Goal: Task Accomplishment & Management: Use online tool/utility

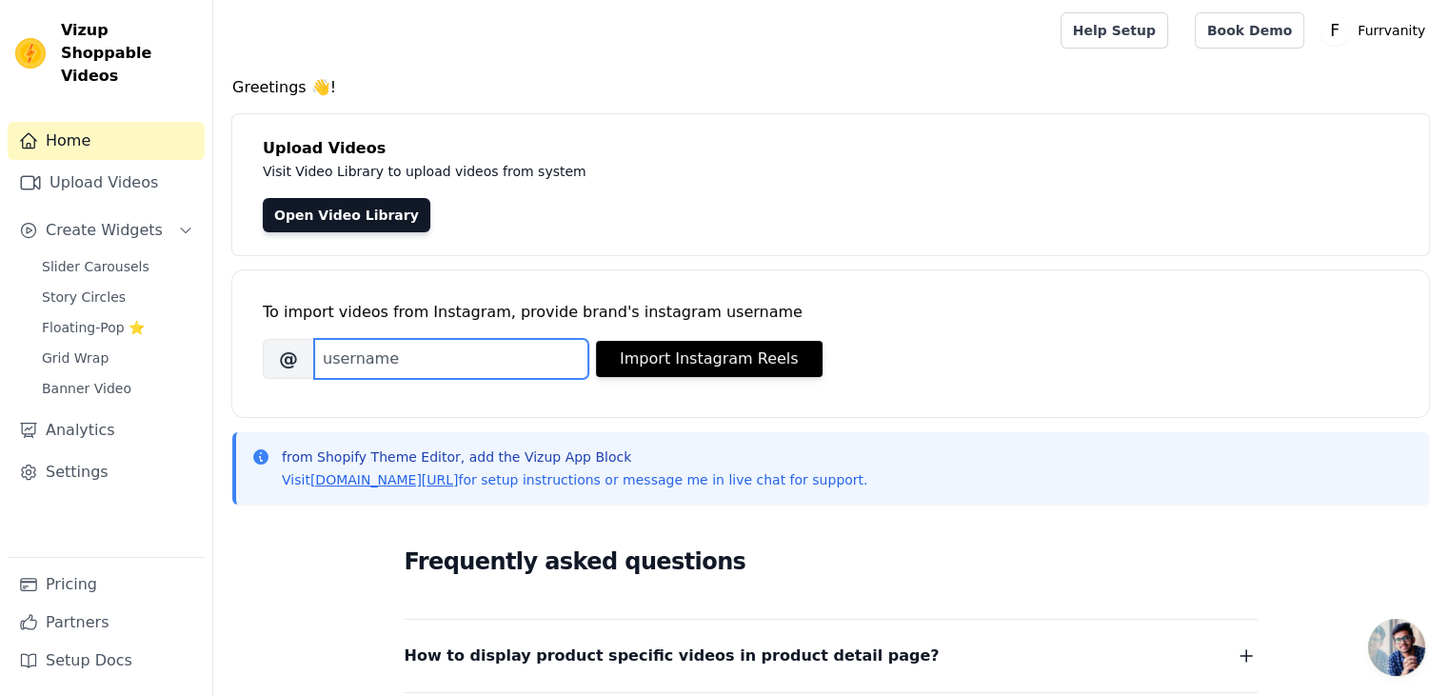
click at [394, 362] on input "Brand's Instagram Username" at bounding box center [451, 359] width 274 height 40
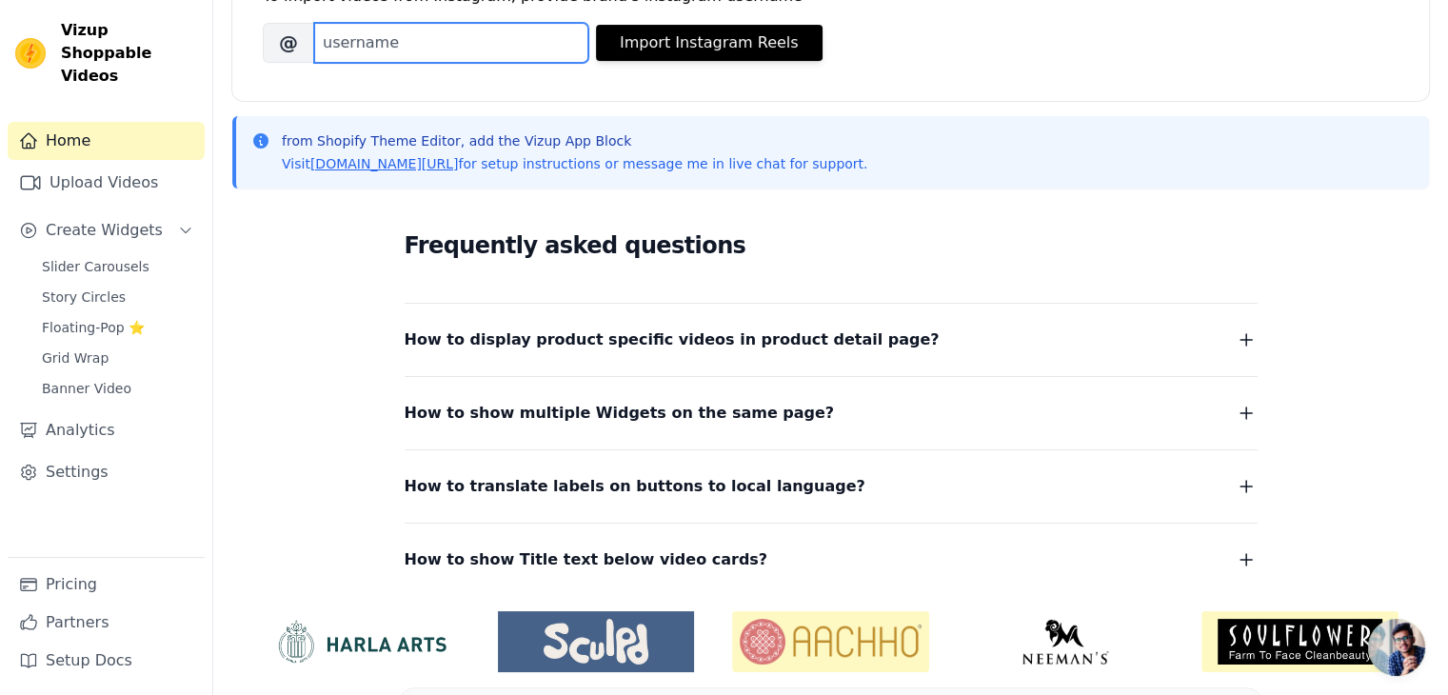
scroll to position [87, 0]
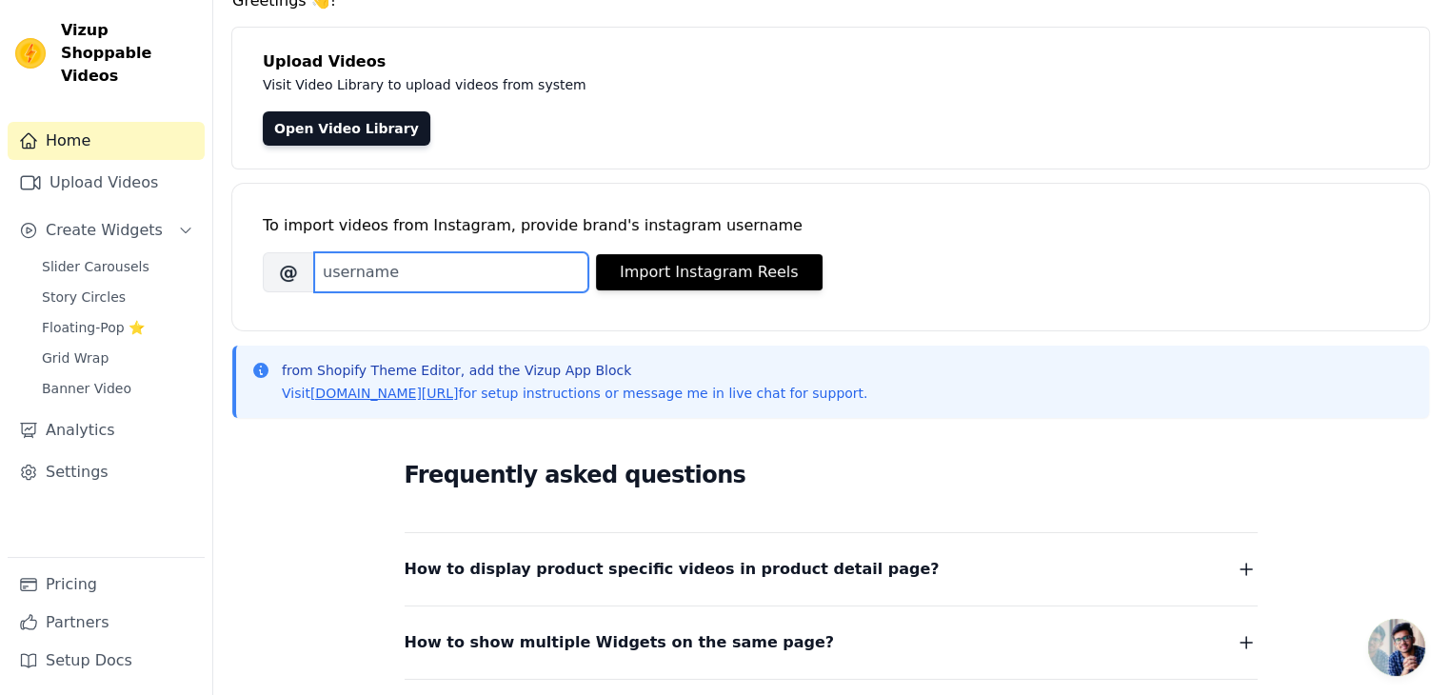
click at [380, 279] on input "Brand's Instagram Username" at bounding box center [451, 272] width 274 height 40
type input "furrvanity_"
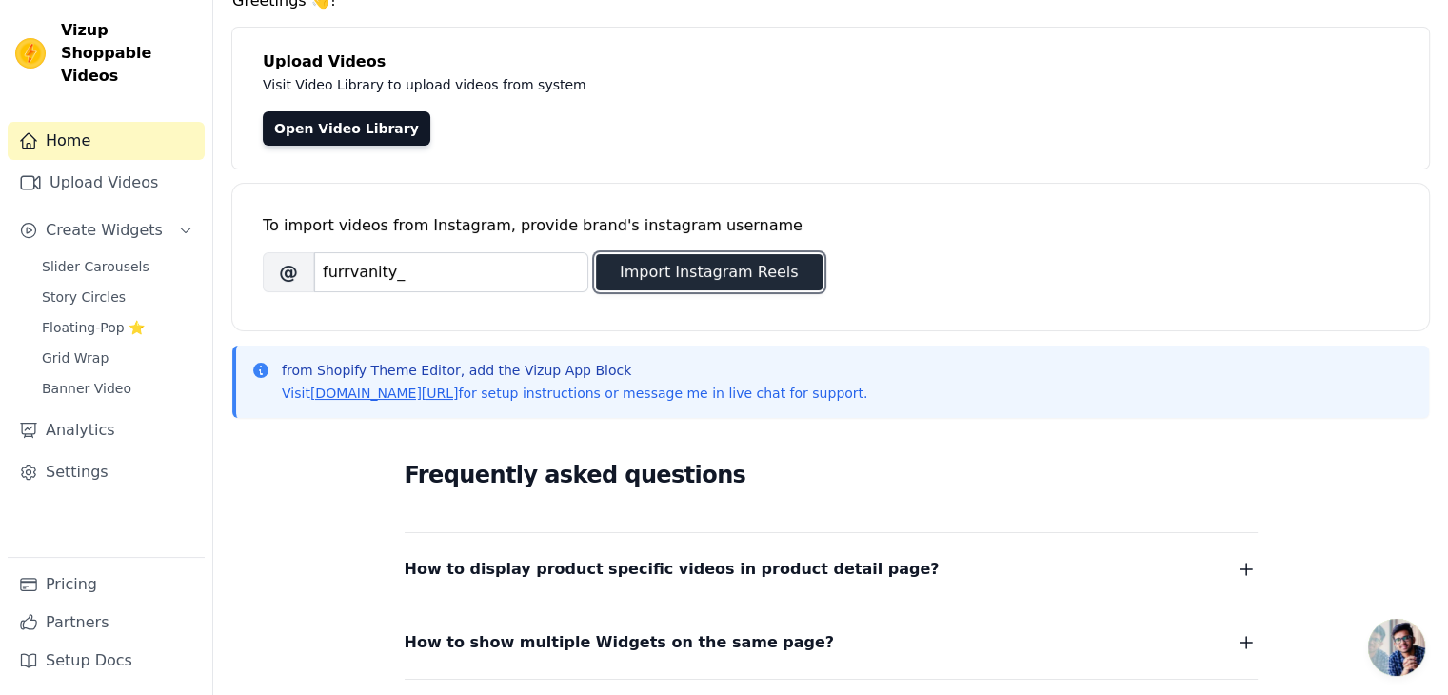
click at [660, 264] on button "Import Instagram Reels" at bounding box center [709, 272] width 227 height 36
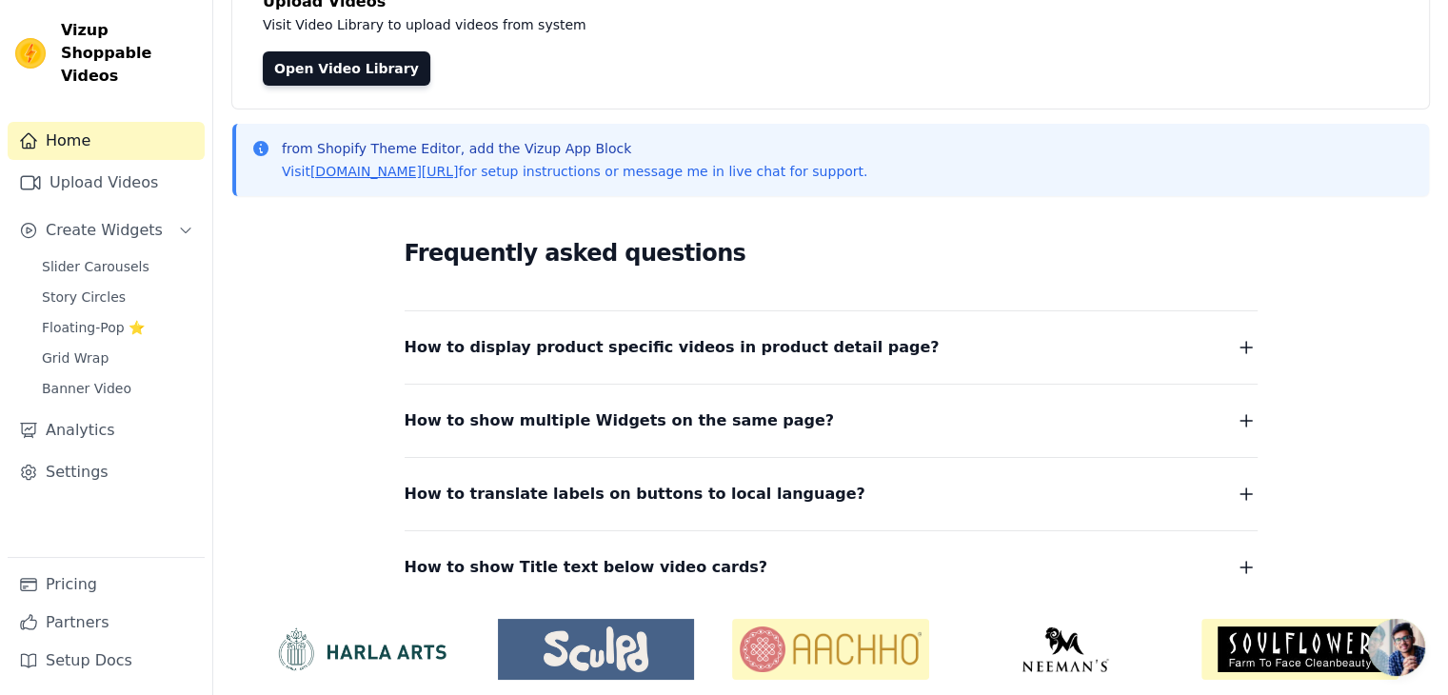
scroll to position [0, 0]
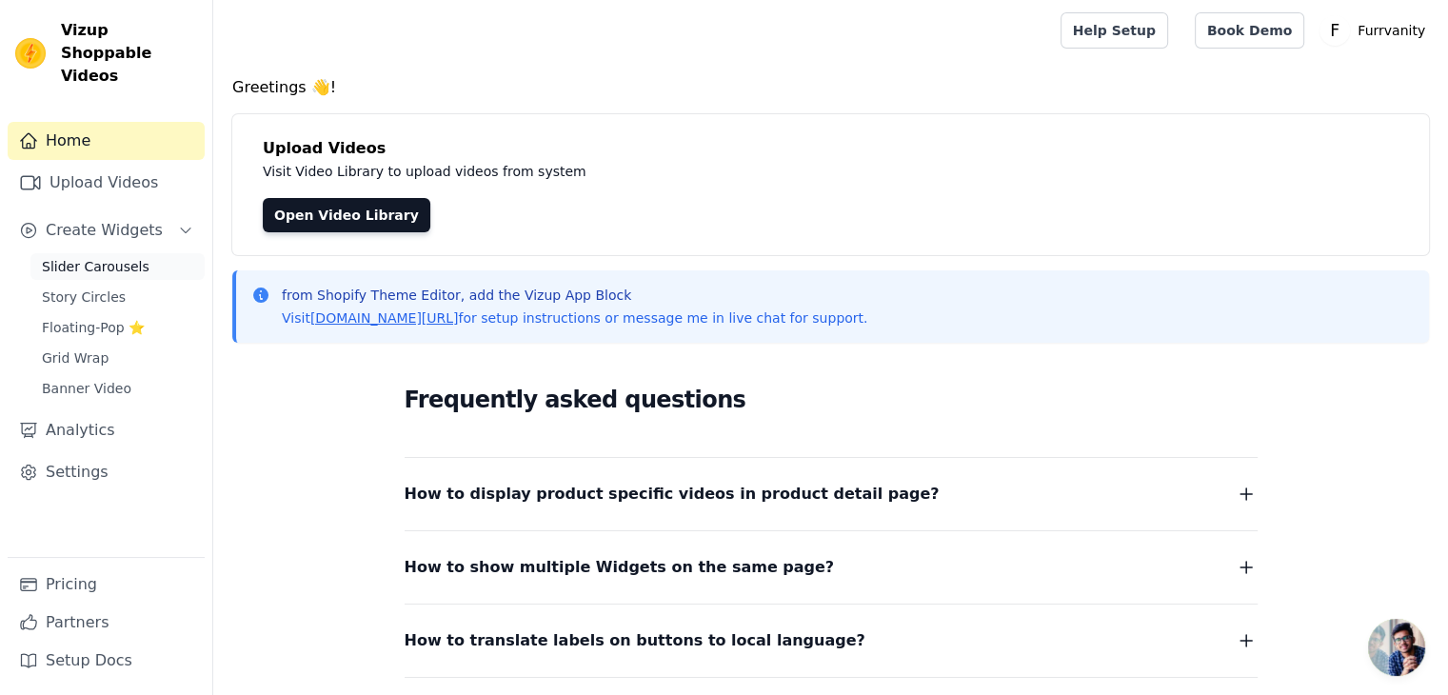
click at [65, 257] on span "Slider Carousels" at bounding box center [96, 266] width 108 height 19
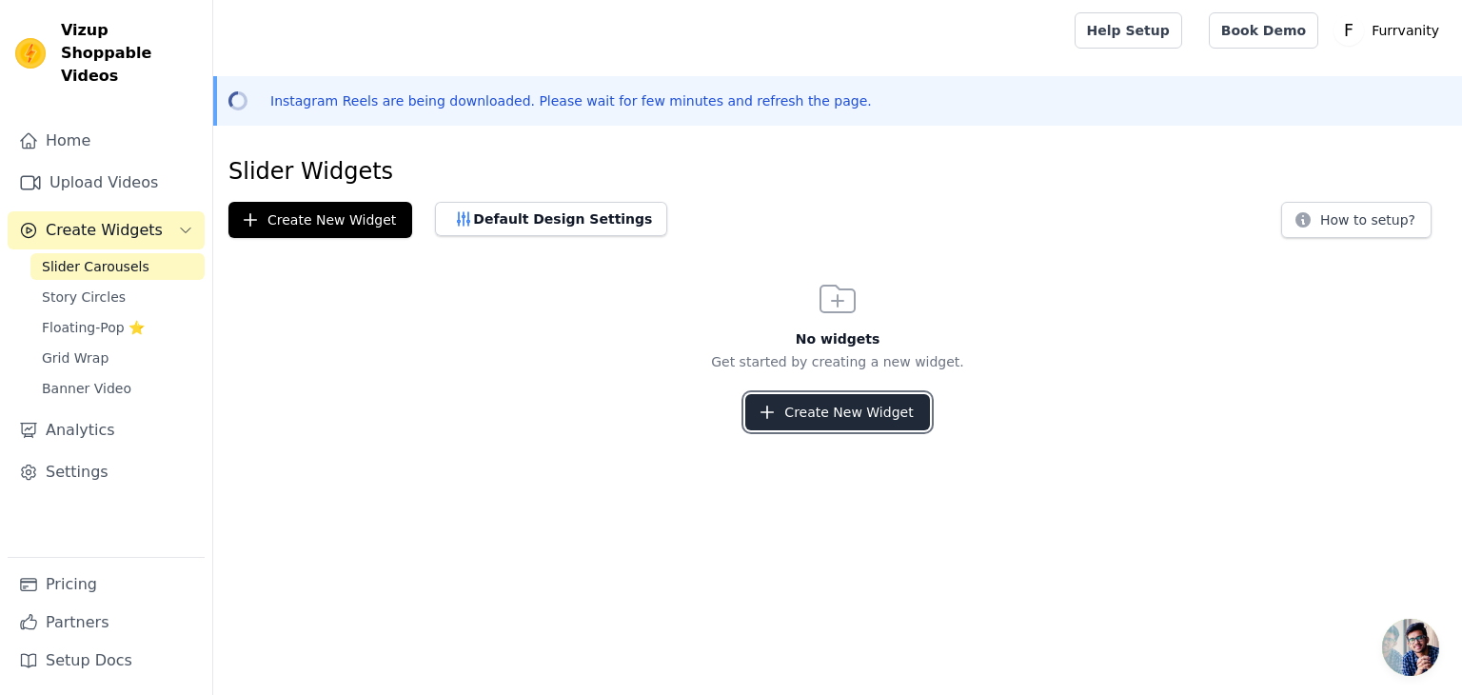
click at [807, 403] on button "Create New Widget" at bounding box center [837, 412] width 184 height 36
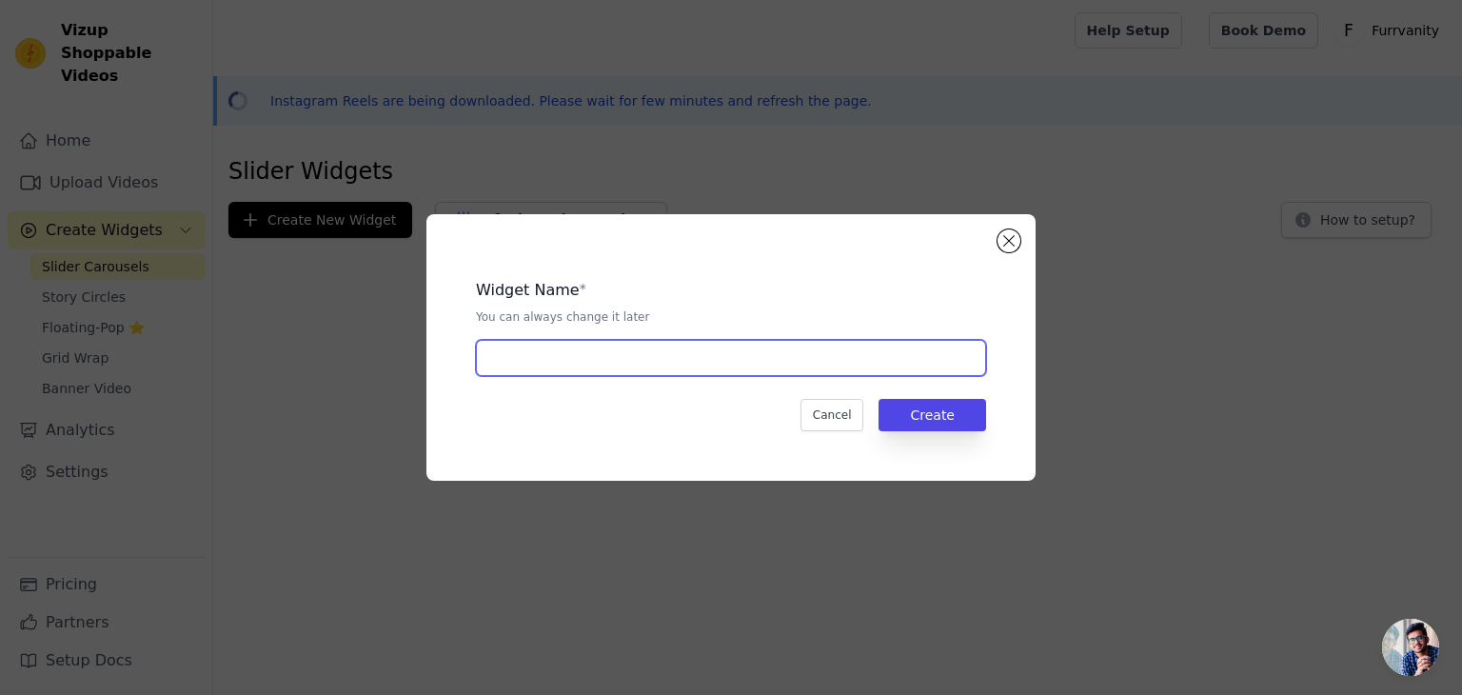
click at [554, 362] on input "text" at bounding box center [731, 358] width 510 height 36
click at [506, 355] on input "text" at bounding box center [731, 358] width 510 height 36
click at [543, 358] on input "nee" at bounding box center [731, 358] width 510 height 36
type input "n"
type input "new profile"
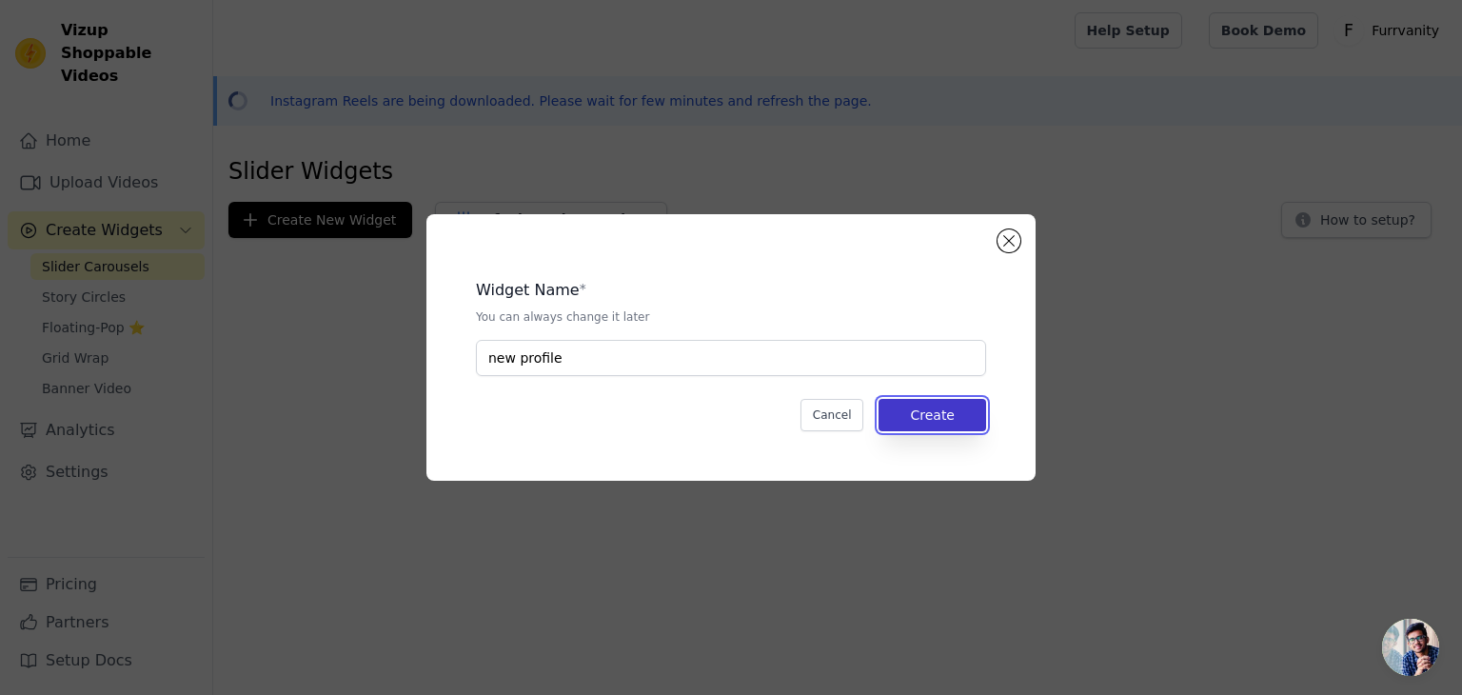
click at [944, 420] on button "Create" at bounding box center [933, 415] width 108 height 32
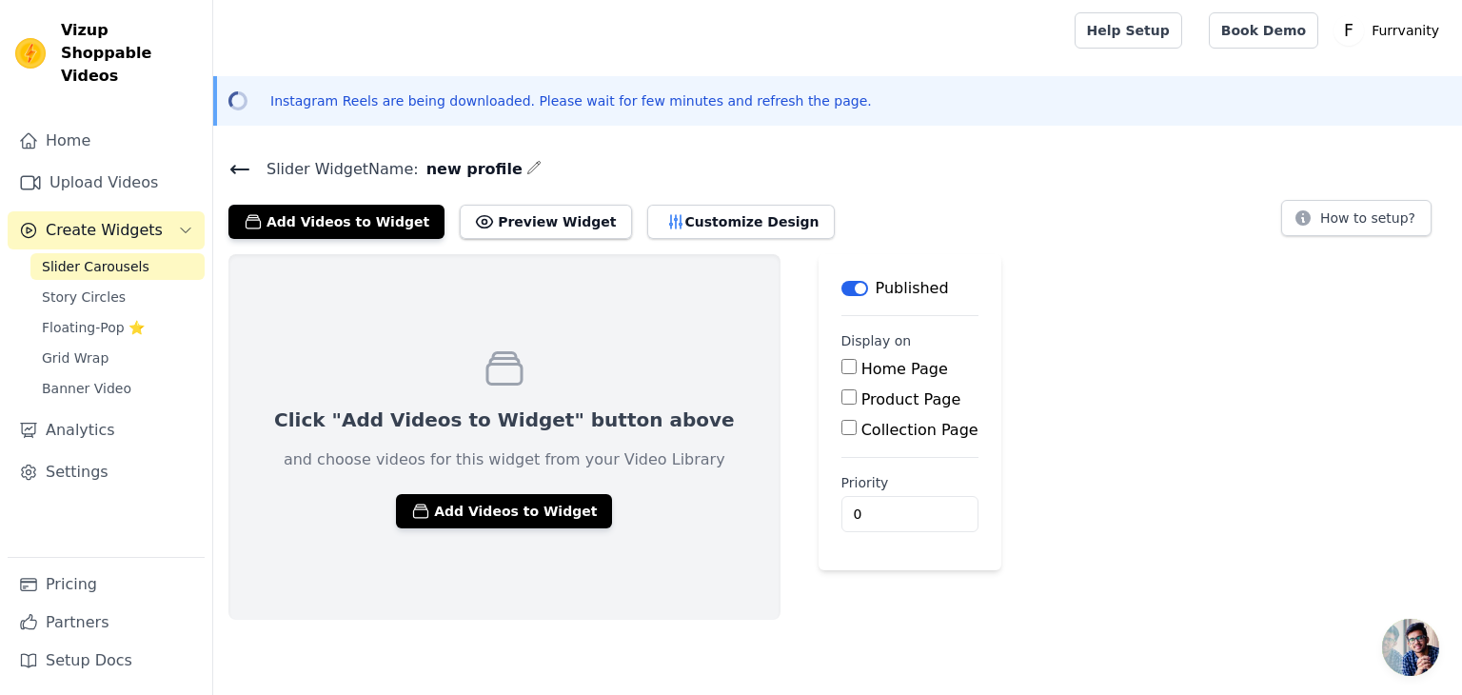
click at [842, 367] on input "Home Page" at bounding box center [849, 366] width 15 height 15
checkbox input "true"
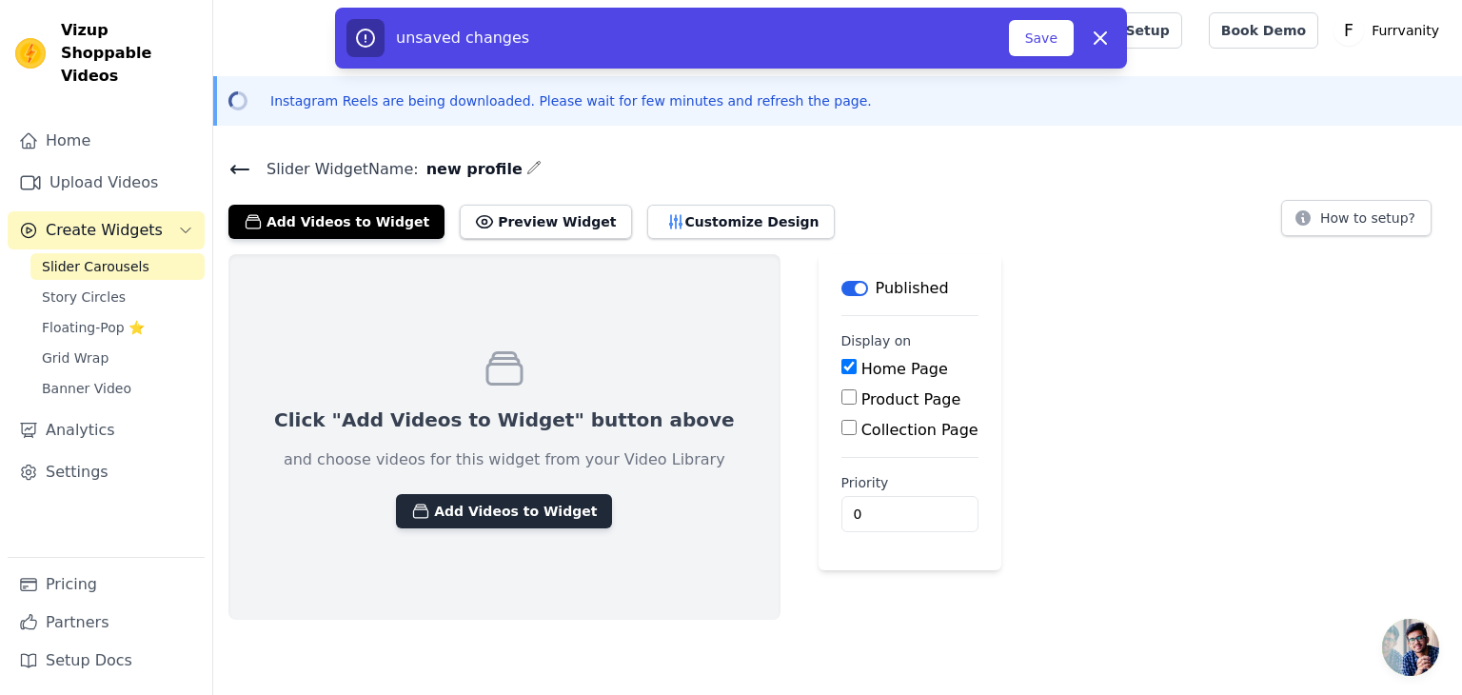
click at [505, 506] on button "Add Videos to Widget" at bounding box center [504, 511] width 216 height 34
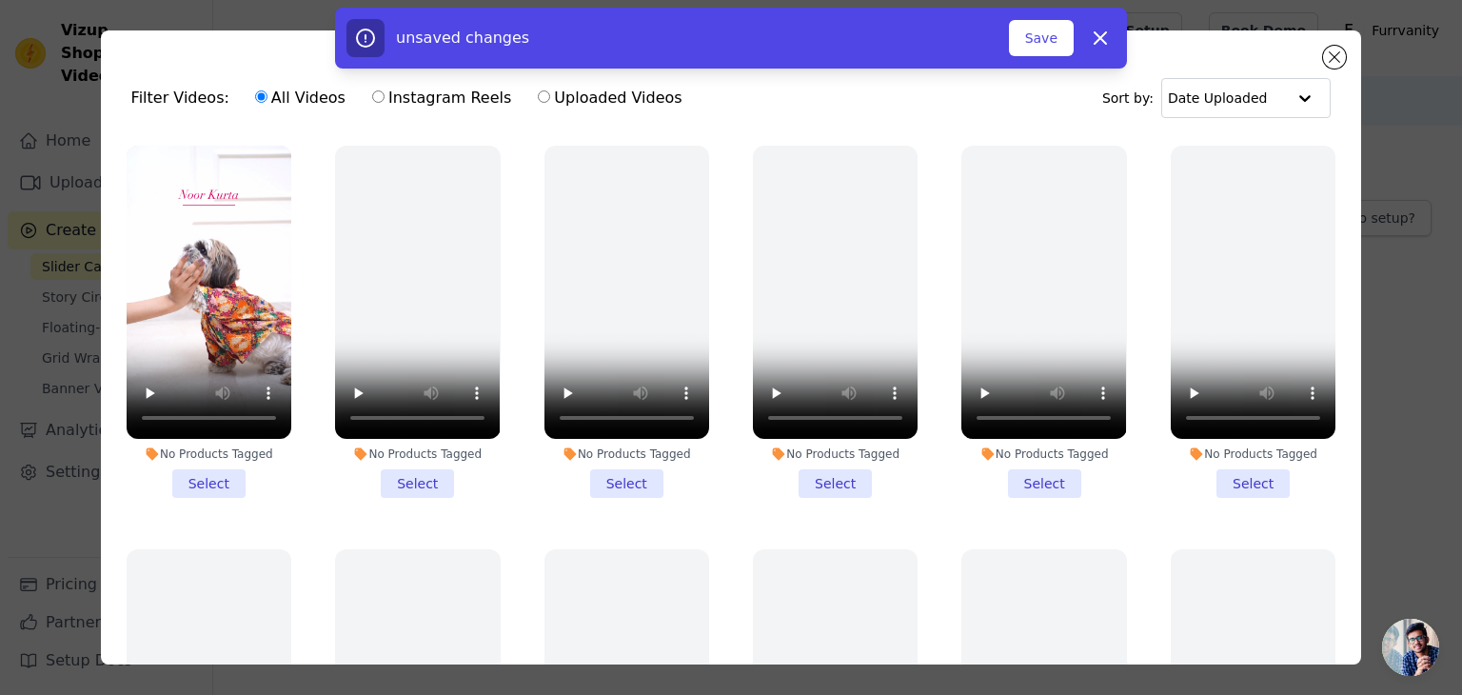
click at [373, 99] on label "Instagram Reels" at bounding box center [441, 98] width 141 height 25
click at [373, 99] on input "Instagram Reels" at bounding box center [378, 96] width 12 height 12
radio input "true"
click at [1102, 35] on icon "button" at bounding box center [1100, 37] width 11 height 11
checkbox input "false"
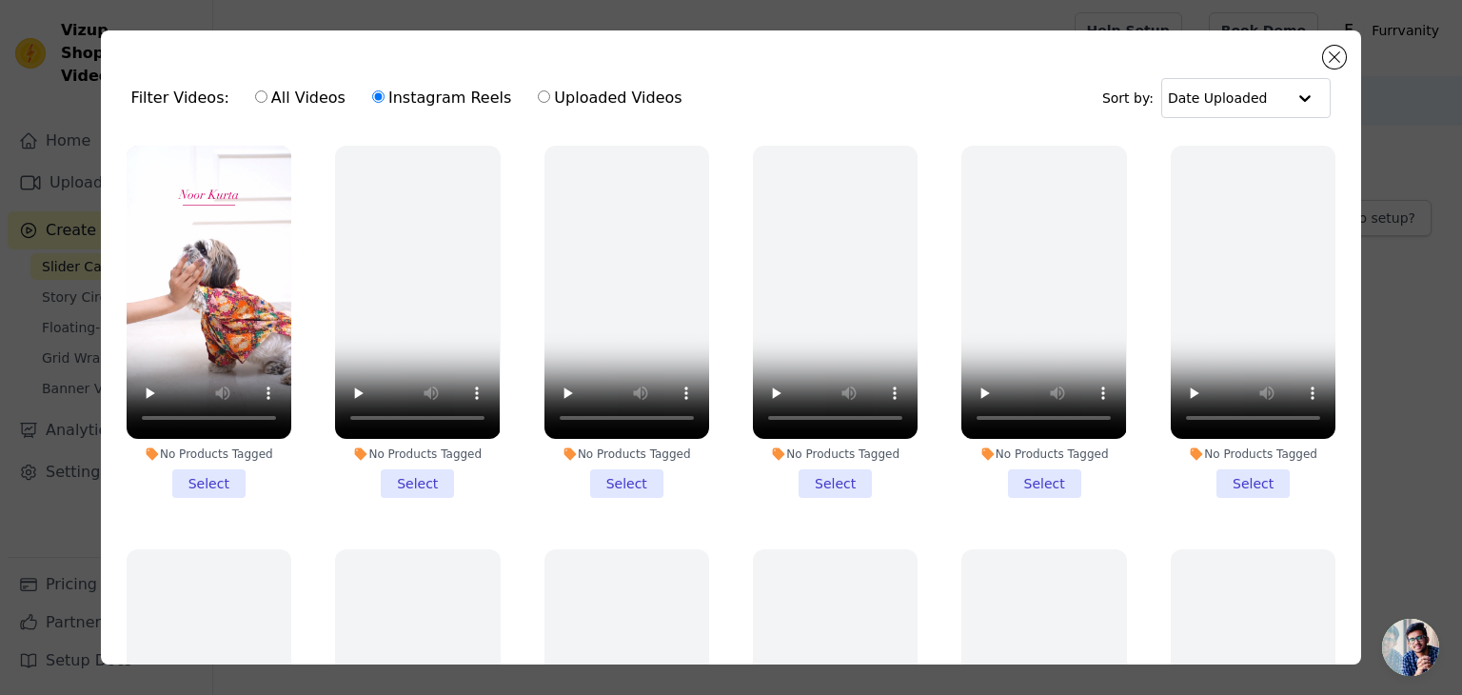
click at [254, 89] on label "All Videos" at bounding box center [300, 98] width 92 height 25
click at [255, 90] on input "All Videos" at bounding box center [261, 96] width 12 height 12
radio input "true"
click at [372, 94] on input "Instagram Reels" at bounding box center [378, 96] width 12 height 12
radio input "true"
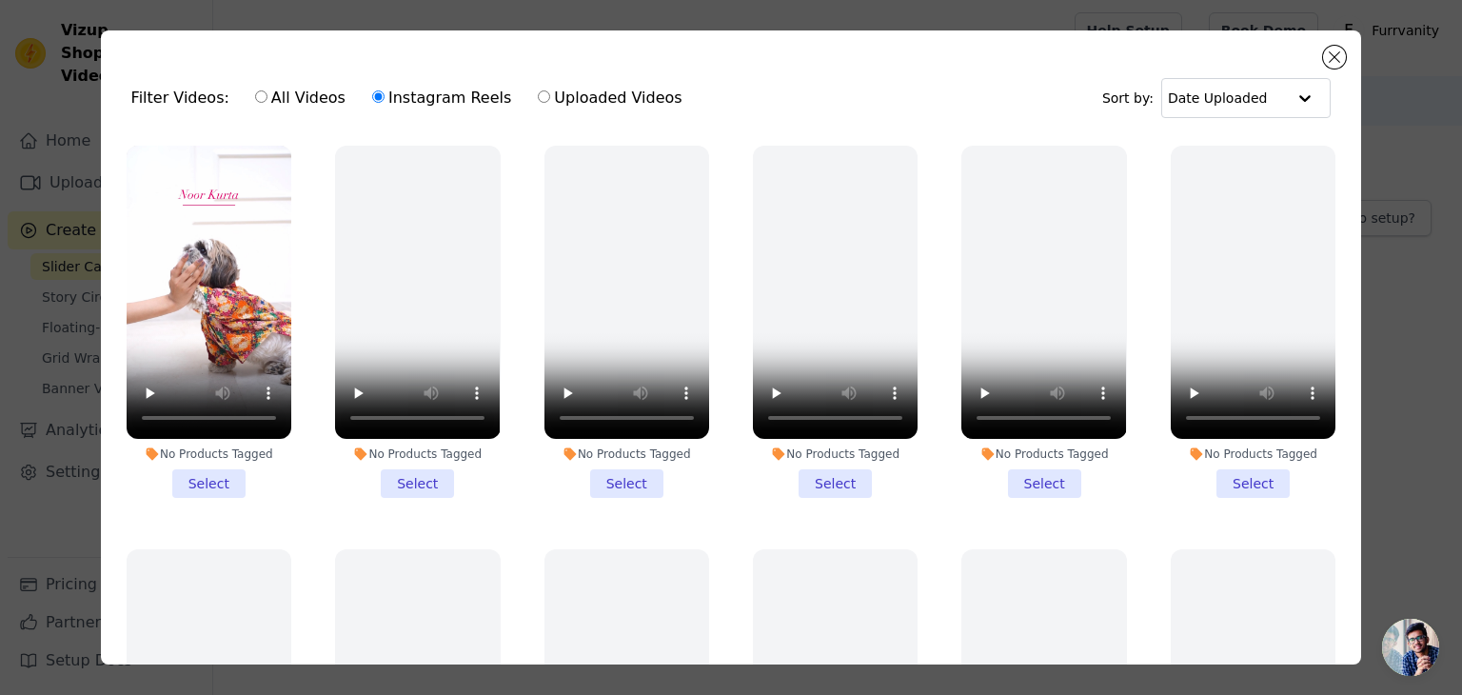
click at [537, 98] on label "Uploaded Videos" at bounding box center [610, 98] width 146 height 25
click at [538, 98] on input "Uploaded Videos" at bounding box center [544, 96] width 12 height 12
radio input "true"
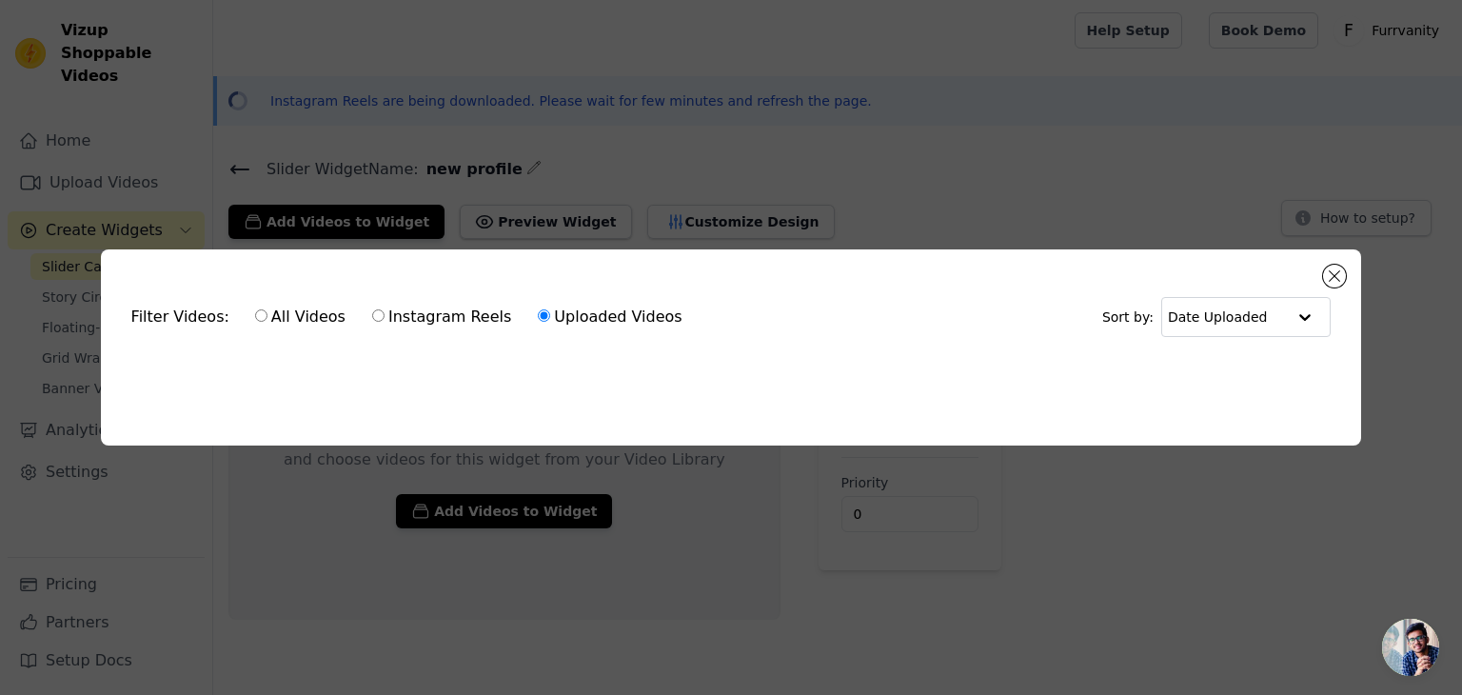
click at [372, 309] on input "Instagram Reels" at bounding box center [378, 315] width 12 height 12
radio input "true"
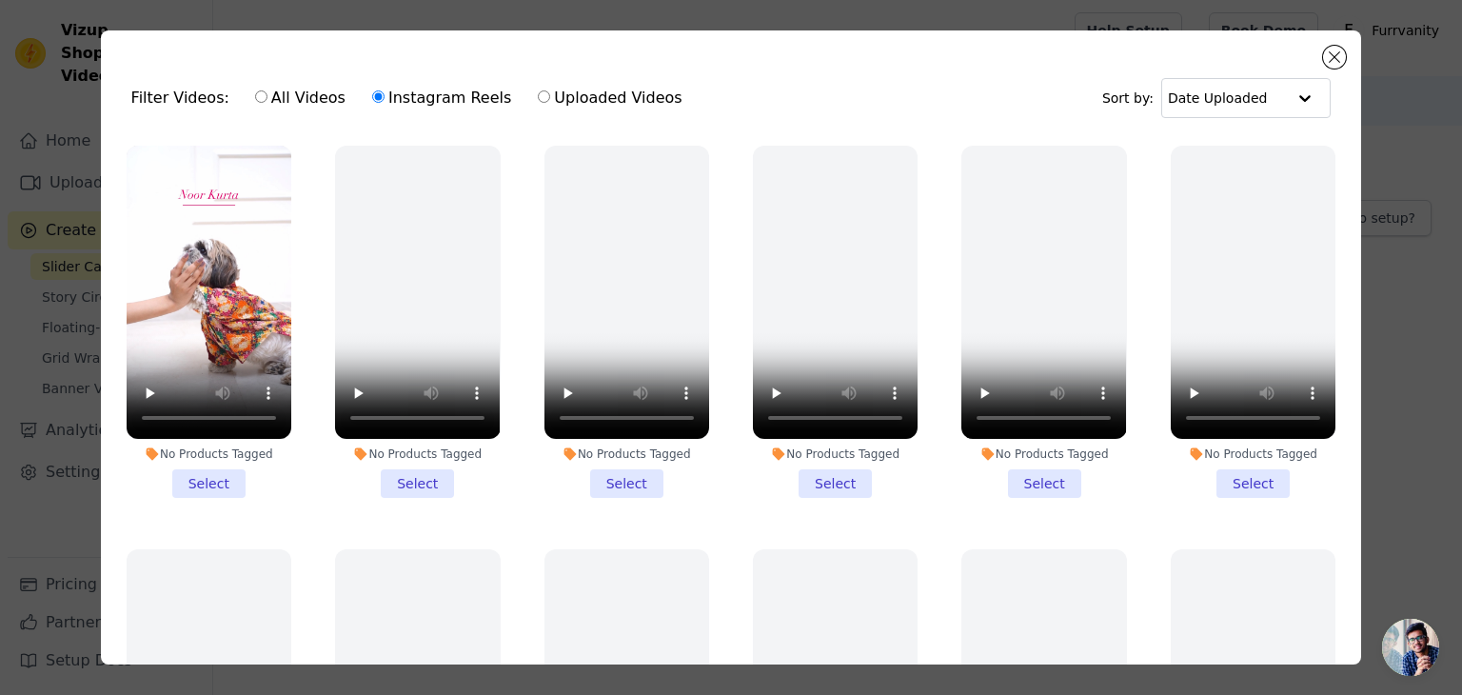
click at [255, 98] on input "All Videos" at bounding box center [261, 96] width 12 height 12
radio input "true"
click at [371, 96] on label "Instagram Reels" at bounding box center [441, 98] width 141 height 25
click at [372, 96] on input "Instagram Reels" at bounding box center [378, 96] width 12 height 12
radio input "true"
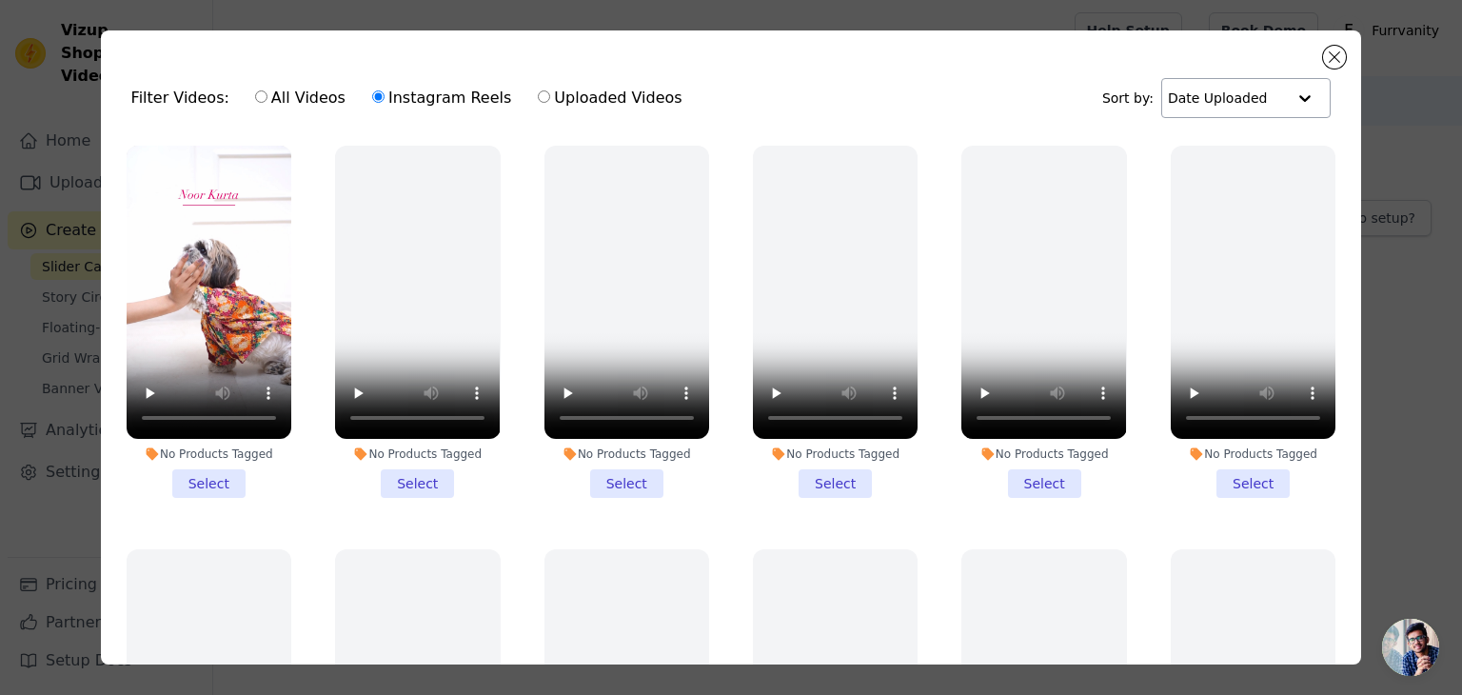
click at [1219, 93] on input "text" at bounding box center [1227, 98] width 118 height 38
click at [1024, 110] on div "Filter Videos: All Videos Instagram Reels Uploaded Videos Sort by: Date Uploaded" at bounding box center [731, 98] width 1231 height 74
click at [255, 96] on input "All Videos" at bounding box center [261, 96] width 12 height 12
radio input "true"
click at [190, 99] on div "Filter Videos: All Videos Instagram Reels Uploaded Videos" at bounding box center [412, 98] width 562 height 44
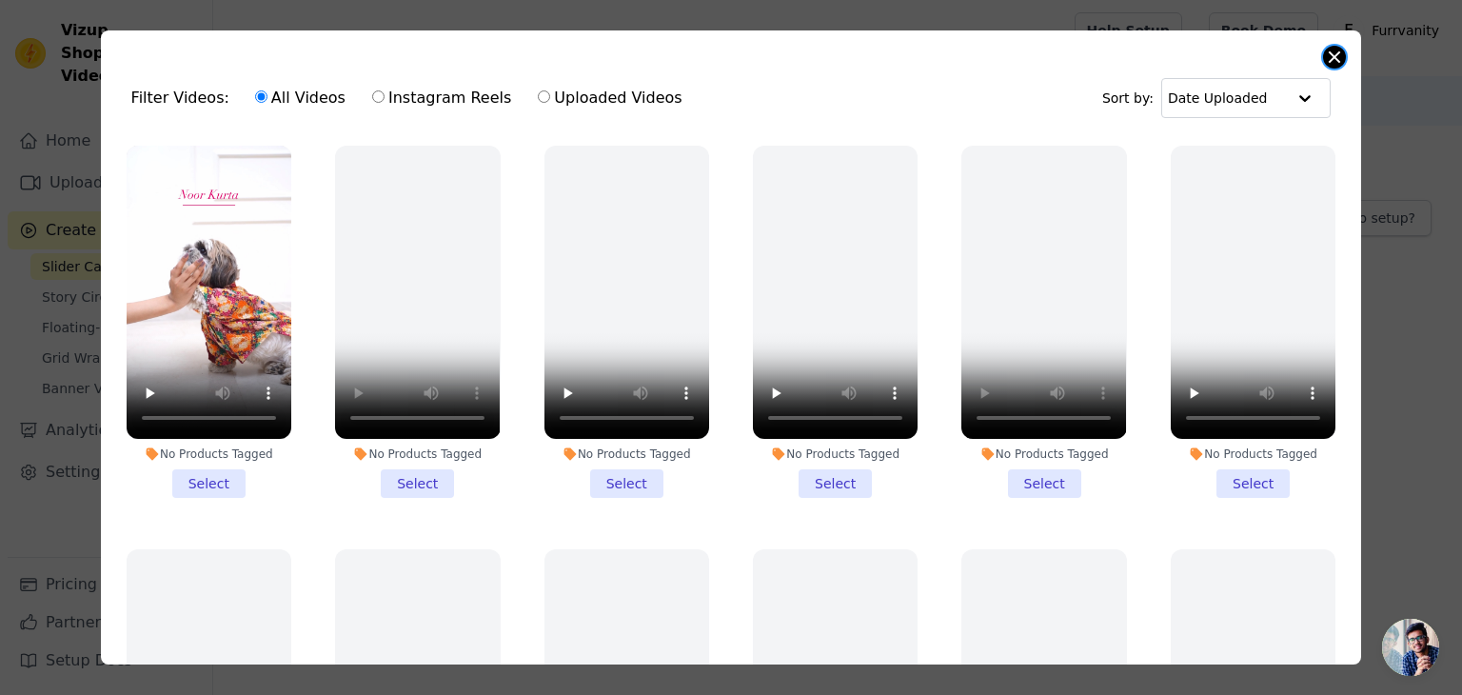
click at [1329, 57] on button "Close modal" at bounding box center [1334, 57] width 23 height 23
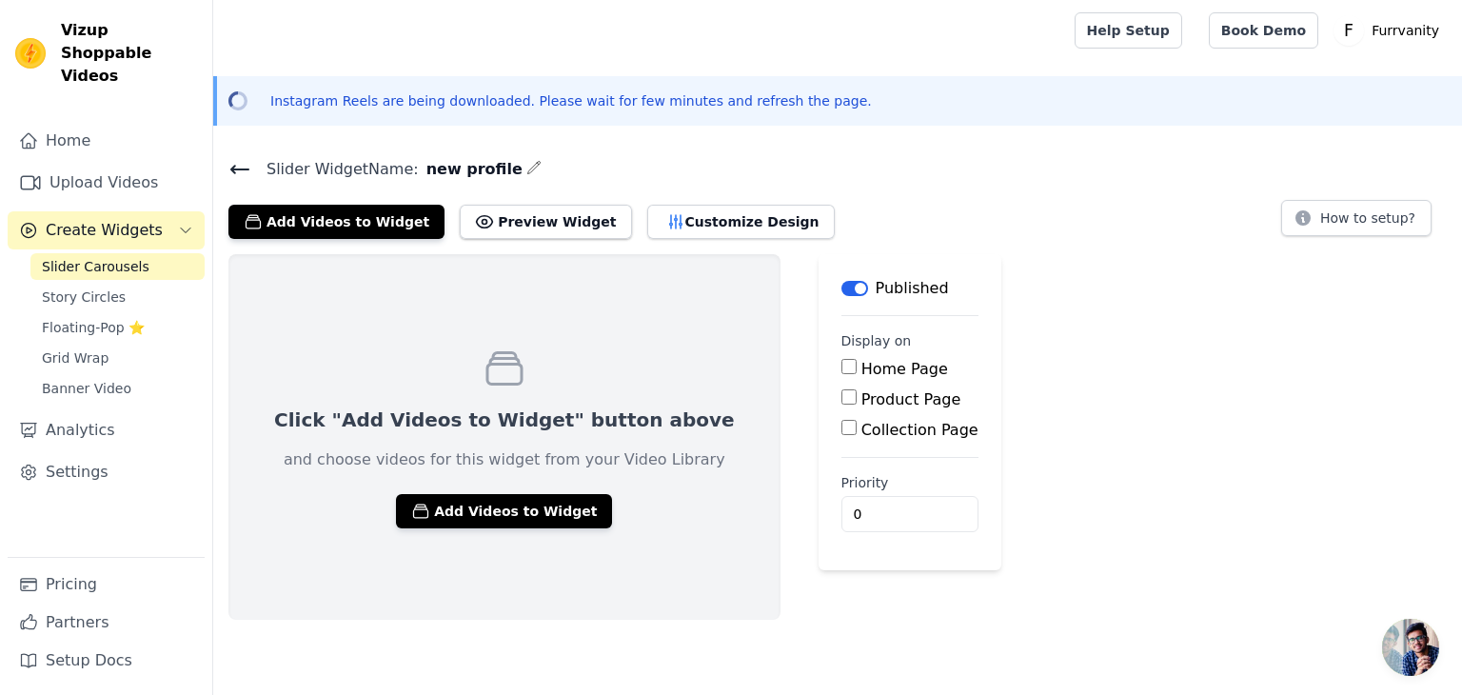
click at [842, 374] on div "Home Page" at bounding box center [910, 369] width 137 height 23
click at [842, 363] on input "Home Page" at bounding box center [849, 366] width 15 height 15
checkbox input "true"
click at [426, 515] on button "Add Videos to Widget" at bounding box center [504, 511] width 216 height 34
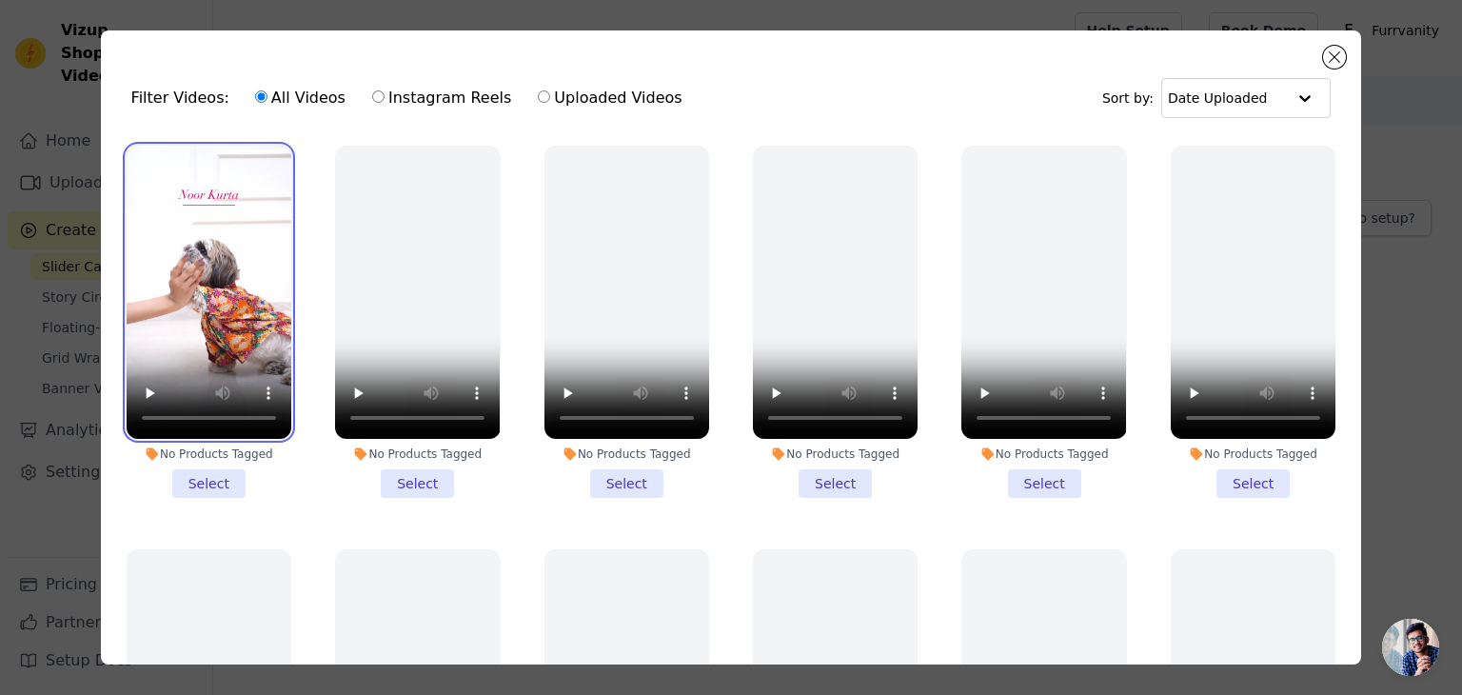
click at [233, 363] on video at bounding box center [209, 292] width 165 height 293
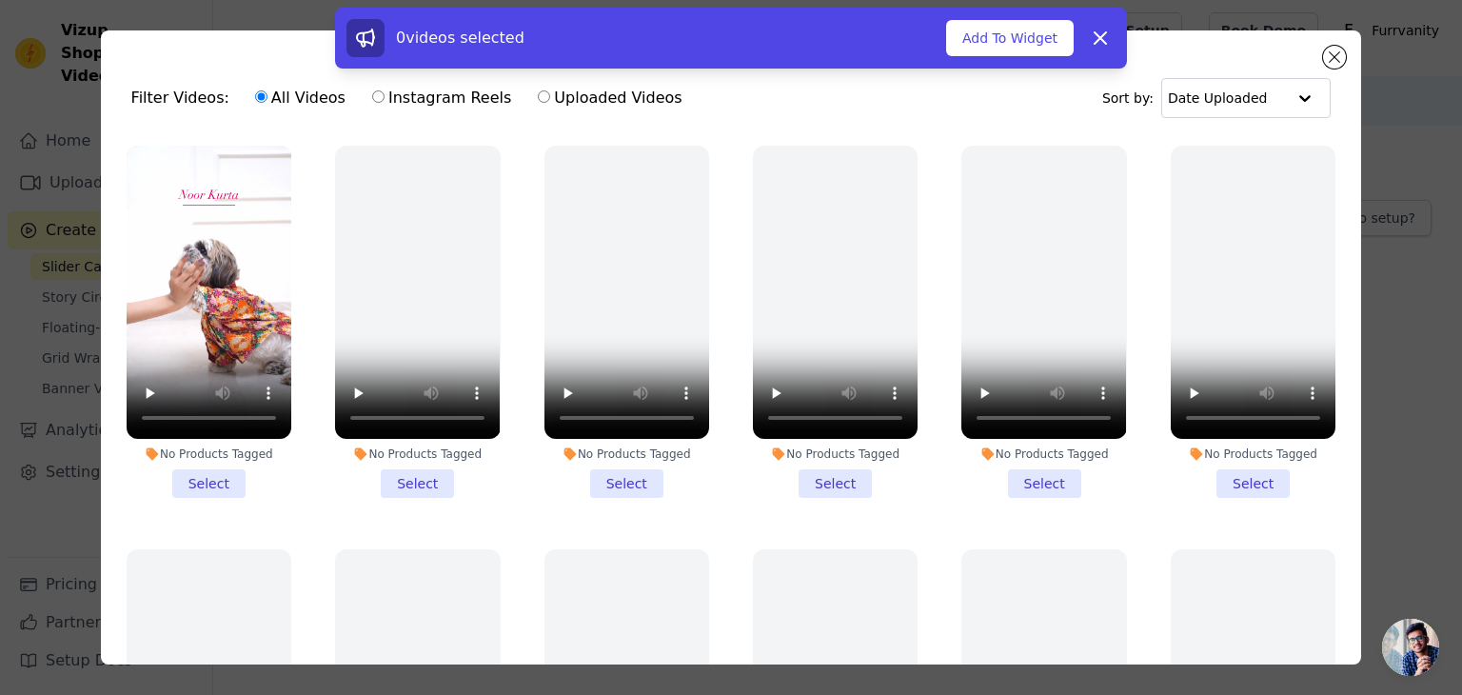
click at [209, 481] on li "No Products Tagged Select" at bounding box center [209, 322] width 165 height 352
click at [0, 0] on input "No Products Tagged Select" at bounding box center [0, 0] width 0 height 0
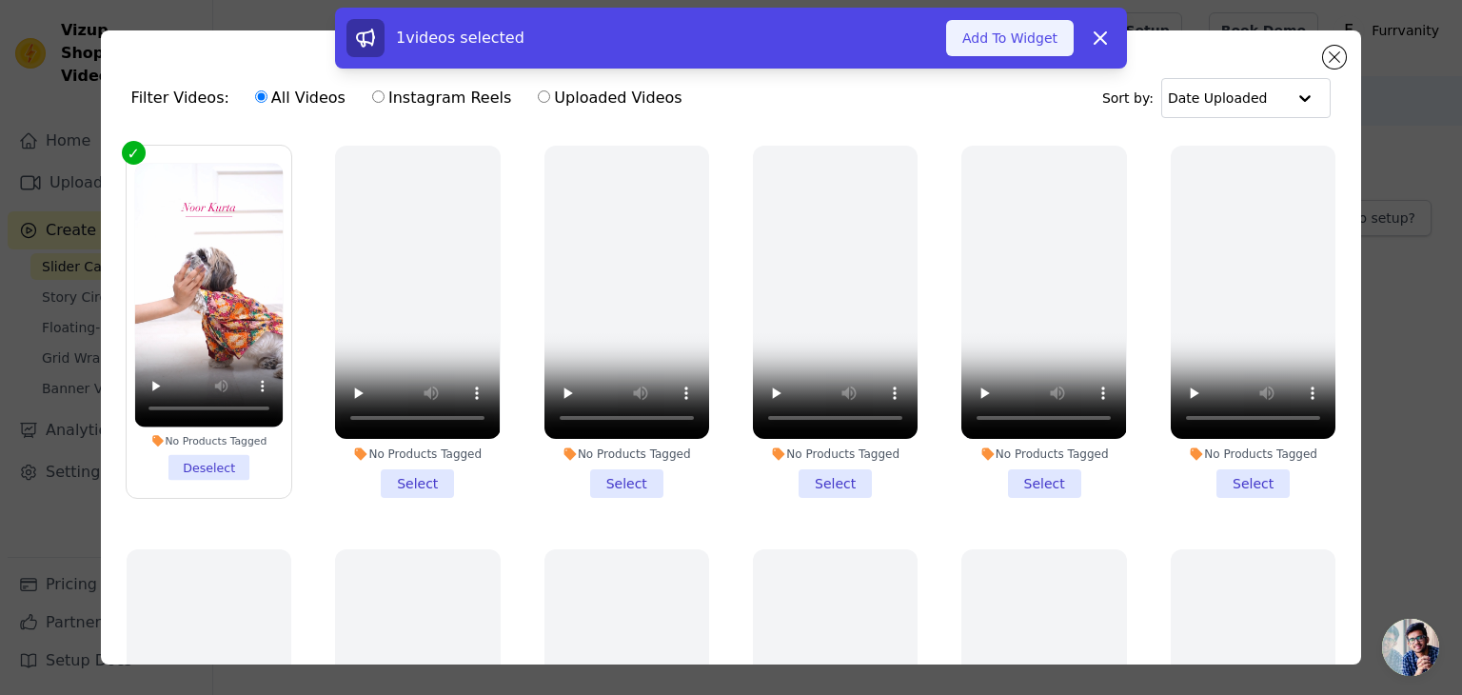
click at [1036, 45] on button "Add To Widget" at bounding box center [1010, 38] width 128 height 36
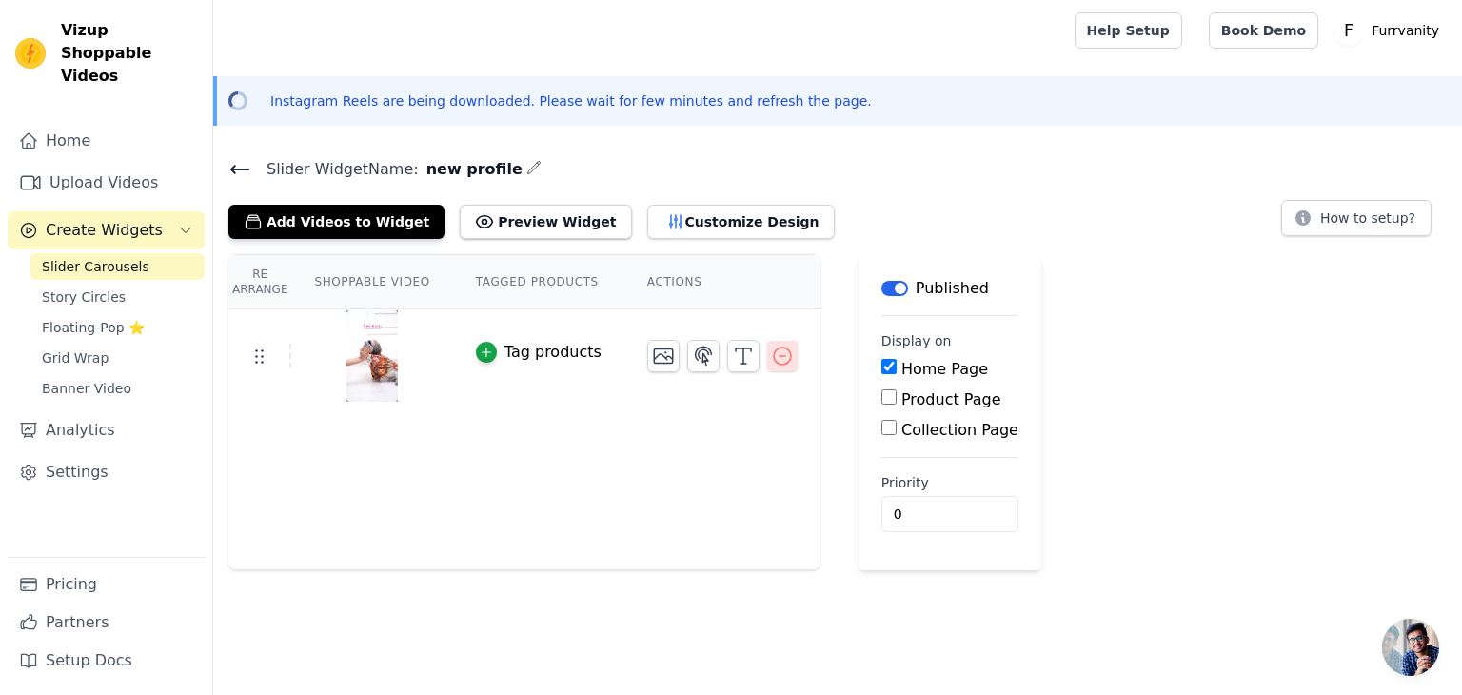
click at [771, 353] on icon "button" at bounding box center [782, 356] width 23 height 23
